Goal: Transaction & Acquisition: Download file/media

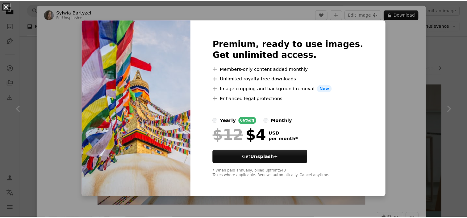
scroll to position [278, 0]
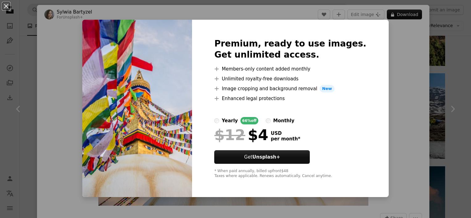
click at [42, 87] on div "An X shape Premium, ready to use images. Get unlimited access. A plus sign Memb…" at bounding box center [235, 109] width 471 height 218
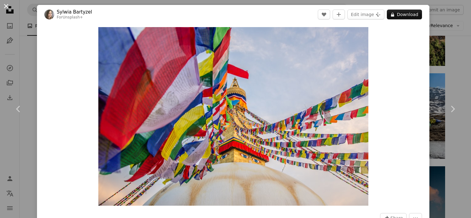
click at [4, 5] on button "An X shape" at bounding box center [5, 5] width 7 height 7
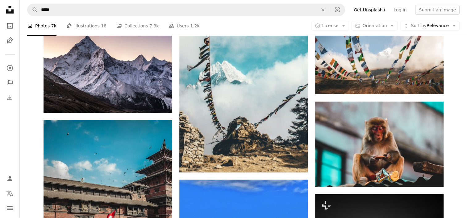
scroll to position [2067, 0]
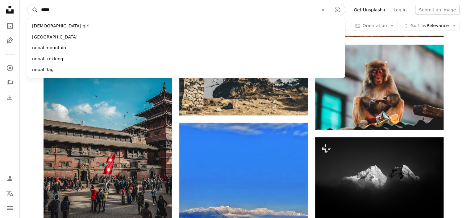
drag, startPoint x: 62, startPoint y: 11, endPoint x: 28, endPoint y: 9, distance: 34.0
click at [28, 9] on form "A magnifying glass ***** [DEMOGRAPHIC_DATA] girl [GEOGRAPHIC_DATA] [GEOGRAPHIC_…" at bounding box center [186, 10] width 318 height 12
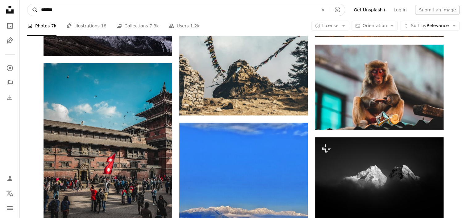
type input "********"
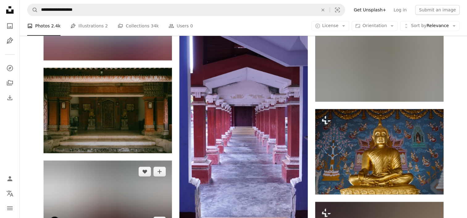
scroll to position [3301, 0]
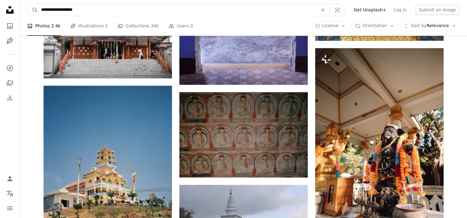
drag, startPoint x: 83, startPoint y: 11, endPoint x: -1, endPoint y: 16, distance: 84.1
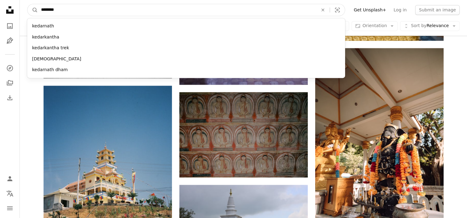
type input "*********"
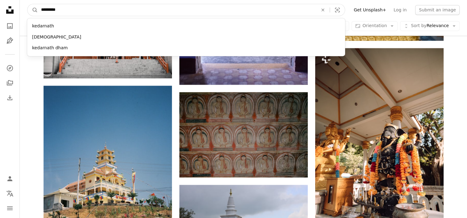
click button "A magnifying glass" at bounding box center [32, 10] width 10 height 12
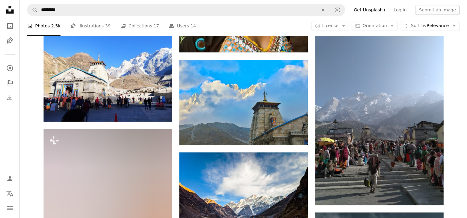
scroll to position [463, 0]
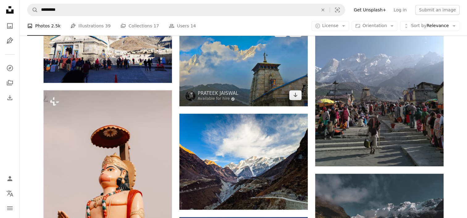
click at [238, 84] on img at bounding box center [243, 63] width 128 height 85
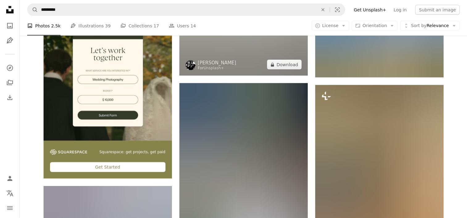
scroll to position [1326, 0]
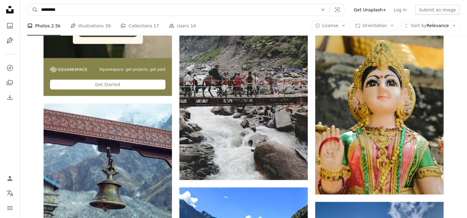
drag, startPoint x: 73, startPoint y: 11, endPoint x: -1, endPoint y: 12, distance: 74.3
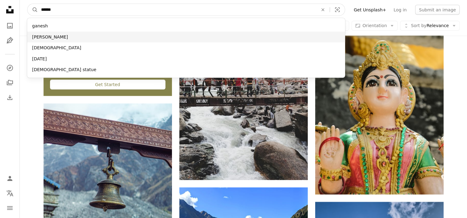
type input "******"
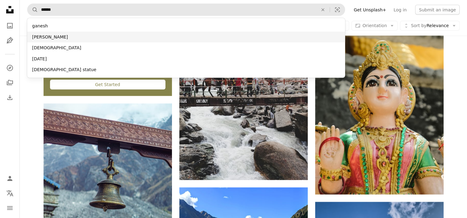
click at [42, 33] on div "[PERSON_NAME]" at bounding box center [186, 37] width 318 height 11
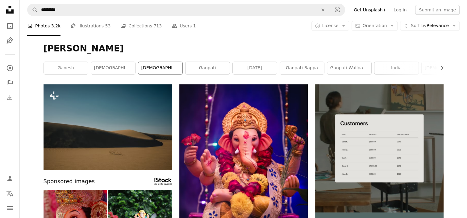
click at [162, 70] on link "[DEMOGRAPHIC_DATA]" at bounding box center [160, 68] width 44 height 12
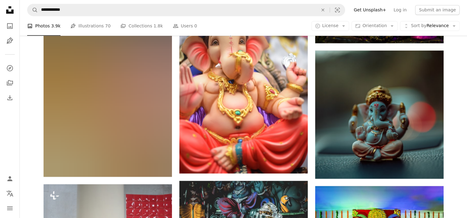
scroll to position [987, 0]
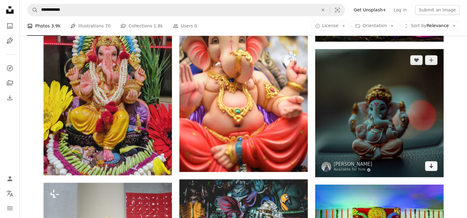
click at [428, 164] on icon "Arrow pointing down" at bounding box center [430, 165] width 5 height 7
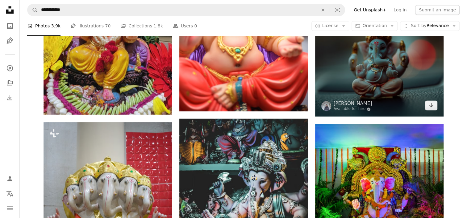
scroll to position [0, 0]
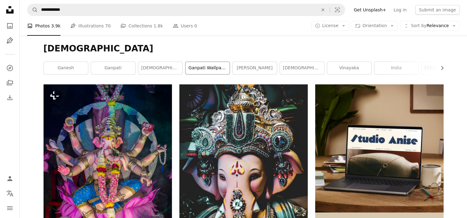
click at [211, 67] on link "ganpati wallpaper" at bounding box center [207, 68] width 44 height 12
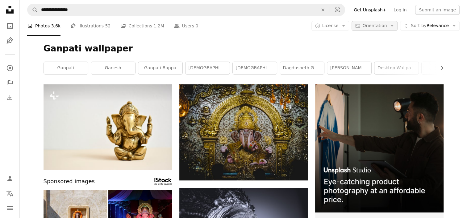
click at [366, 26] on button "Aspect ratio Orientation Arrow down" at bounding box center [374, 26] width 46 height 10
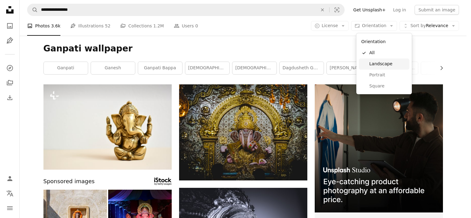
click at [369, 63] on link "Landscape" at bounding box center [384, 64] width 51 height 11
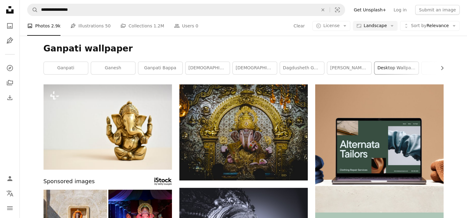
click at [395, 70] on link "desktop wallpaper" at bounding box center [396, 68] width 44 height 12
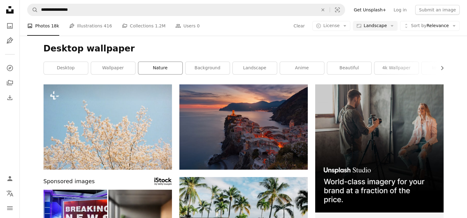
click at [140, 69] on link "nature" at bounding box center [160, 68] width 44 height 12
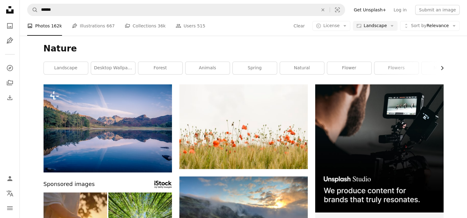
click at [440, 68] on icon "Chevron right" at bounding box center [442, 68] width 6 height 6
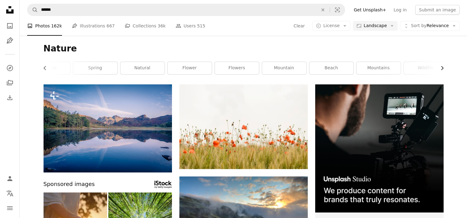
scroll to position [0, 164]
click at [220, 68] on link "flowers" at bounding box center [232, 68] width 44 height 12
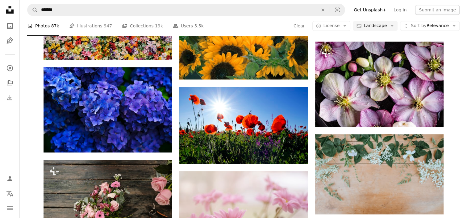
scroll to position [308, 0]
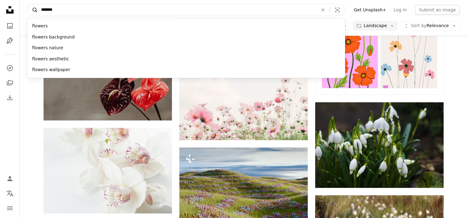
drag, startPoint x: 63, startPoint y: 11, endPoint x: 37, endPoint y: 14, distance: 26.4
click at [37, 14] on form "A magnifying glass ******* flowers flowers background flowers nature flowers ae…" at bounding box center [186, 10] width 318 height 12
type input "*****"
click button "A magnifying glass" at bounding box center [32, 10] width 10 height 12
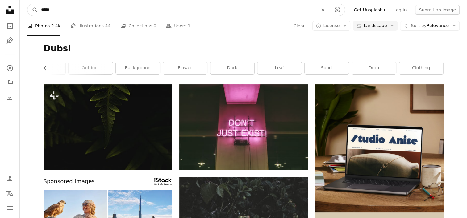
click at [50, 10] on input "*****" at bounding box center [177, 10] width 278 height 12
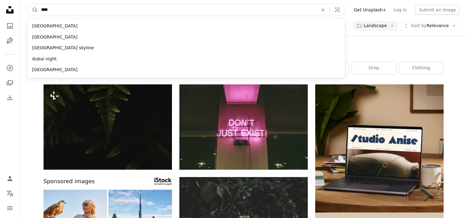
type input "*****"
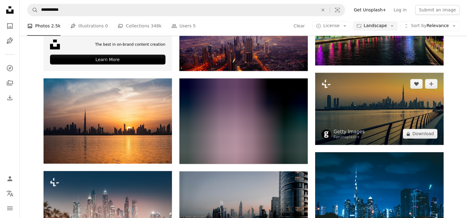
scroll to position [1049, 0]
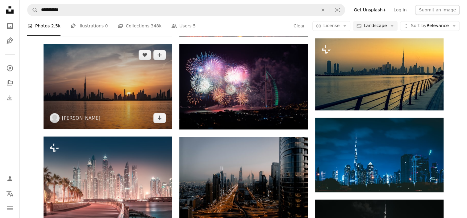
click at [88, 86] on img at bounding box center [107, 86] width 128 height 85
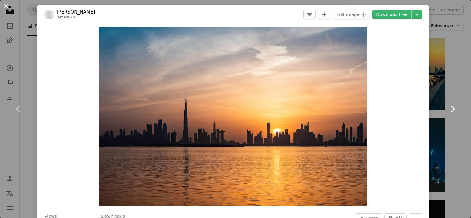
click at [443, 109] on link "Chevron right" at bounding box center [452, 109] width 37 height 59
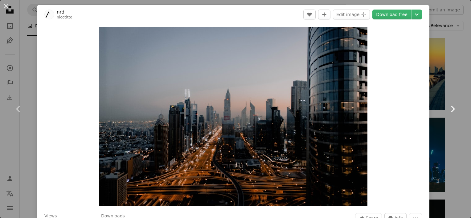
click at [443, 109] on link "Chevron right" at bounding box center [452, 109] width 37 height 59
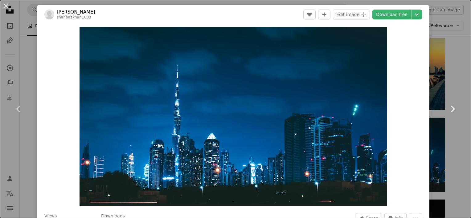
click at [448, 109] on icon "Chevron right" at bounding box center [453, 109] width 10 height 10
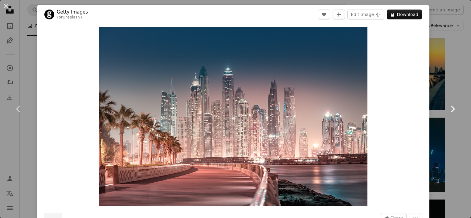
click at [448, 109] on icon "Chevron right" at bounding box center [453, 109] width 10 height 10
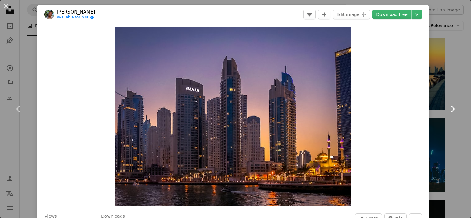
click at [448, 109] on icon "Chevron right" at bounding box center [453, 109] width 10 height 10
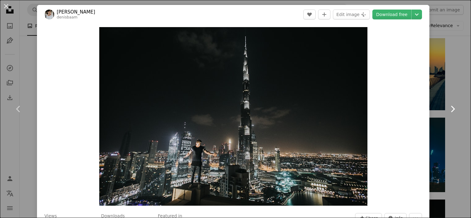
click at [448, 109] on icon "Chevron right" at bounding box center [453, 109] width 10 height 10
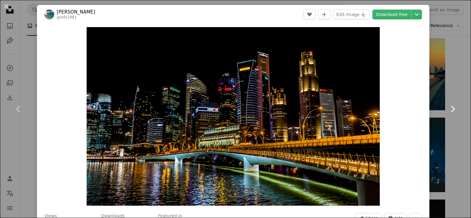
click at [448, 109] on icon "Chevron right" at bounding box center [453, 109] width 10 height 10
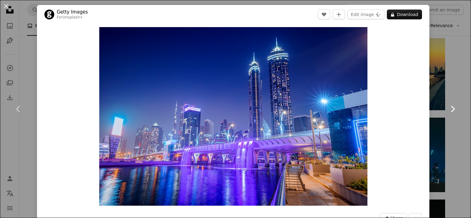
click at [448, 109] on icon "Chevron right" at bounding box center [453, 109] width 10 height 10
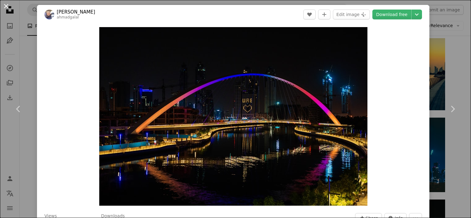
click at [9, 3] on button "An X shape" at bounding box center [5, 5] width 7 height 7
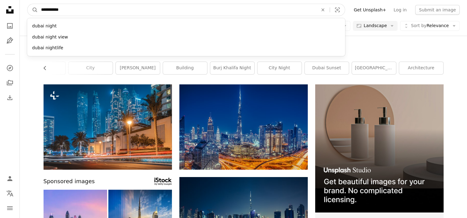
drag, startPoint x: 82, startPoint y: 13, endPoint x: 54, endPoint y: 10, distance: 28.8
click at [54, 10] on input "**********" at bounding box center [177, 10] width 278 height 12
type input "*****"
click button "A magnifying glass" at bounding box center [32, 10] width 10 height 12
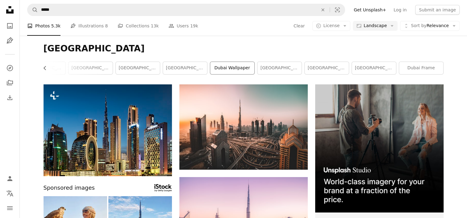
click at [231, 67] on link "dubai wallpaper" at bounding box center [232, 68] width 44 height 12
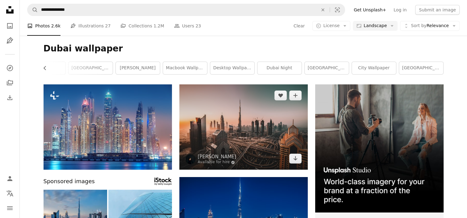
click at [229, 115] on img at bounding box center [243, 127] width 128 height 85
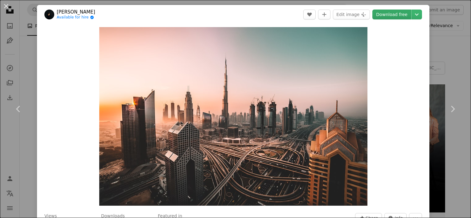
click at [400, 17] on link "Download free" at bounding box center [392, 15] width 39 height 10
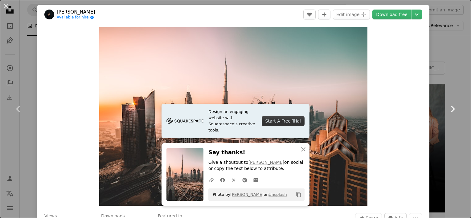
click at [449, 112] on icon "Chevron right" at bounding box center [453, 109] width 10 height 10
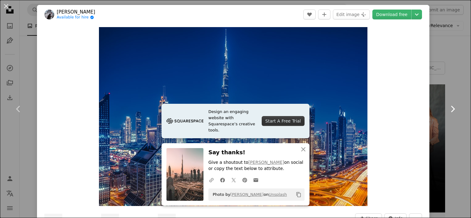
click at [449, 111] on icon "Chevron right" at bounding box center [453, 109] width 10 height 10
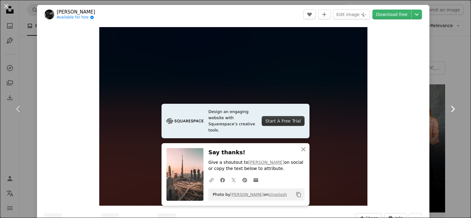
click at [449, 111] on icon "Chevron right" at bounding box center [453, 109] width 10 height 10
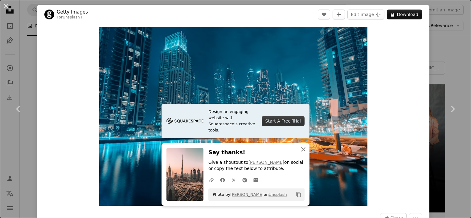
click at [303, 149] on icon "An X shape" at bounding box center [303, 149] width 7 height 7
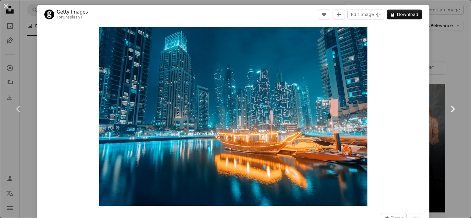
click at [448, 110] on icon "Chevron right" at bounding box center [453, 109] width 10 height 10
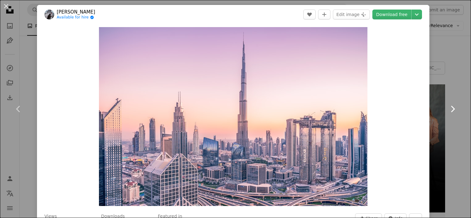
click at [448, 110] on icon "Chevron right" at bounding box center [453, 109] width 10 height 10
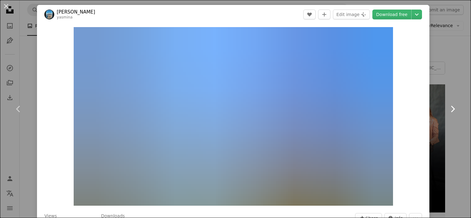
click at [448, 110] on icon "Chevron right" at bounding box center [453, 109] width 10 height 10
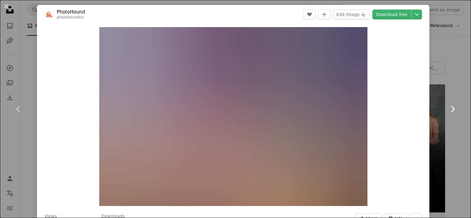
click at [448, 110] on icon "Chevron right" at bounding box center [453, 109] width 10 height 10
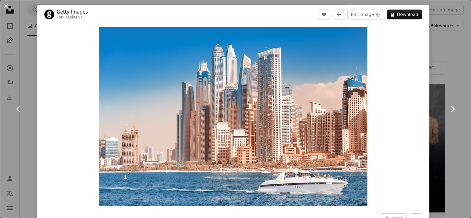
click at [448, 110] on icon "Chevron right" at bounding box center [453, 109] width 10 height 10
